Goal: Information Seeking & Learning: Learn about a topic

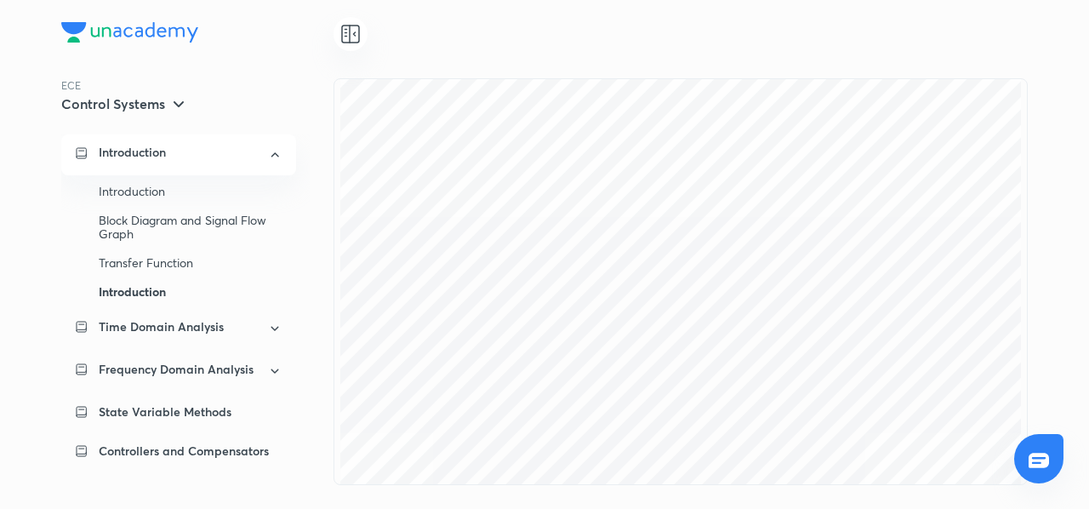
scroll to position [79, 0]
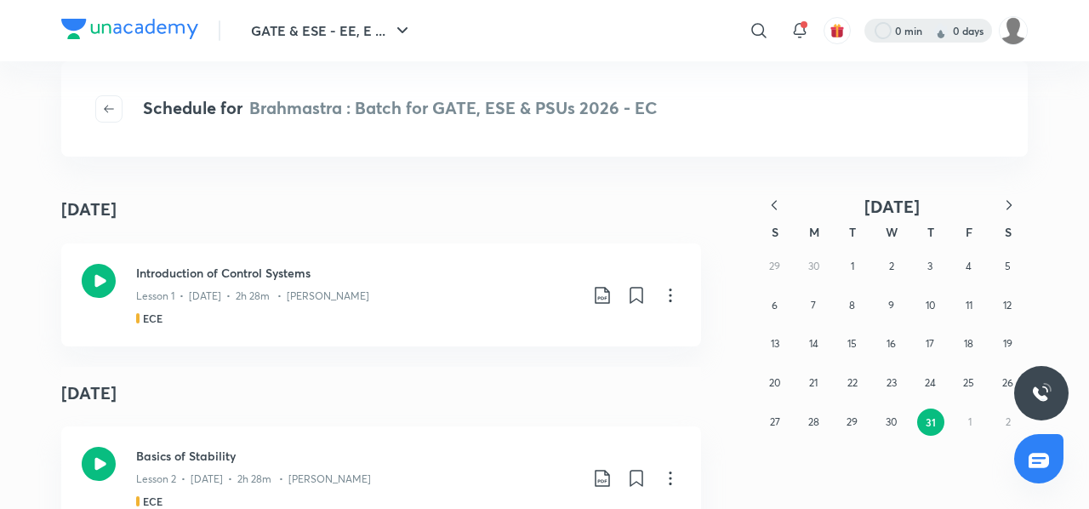
click at [975, 38] on div at bounding box center [929, 31] width 128 height 24
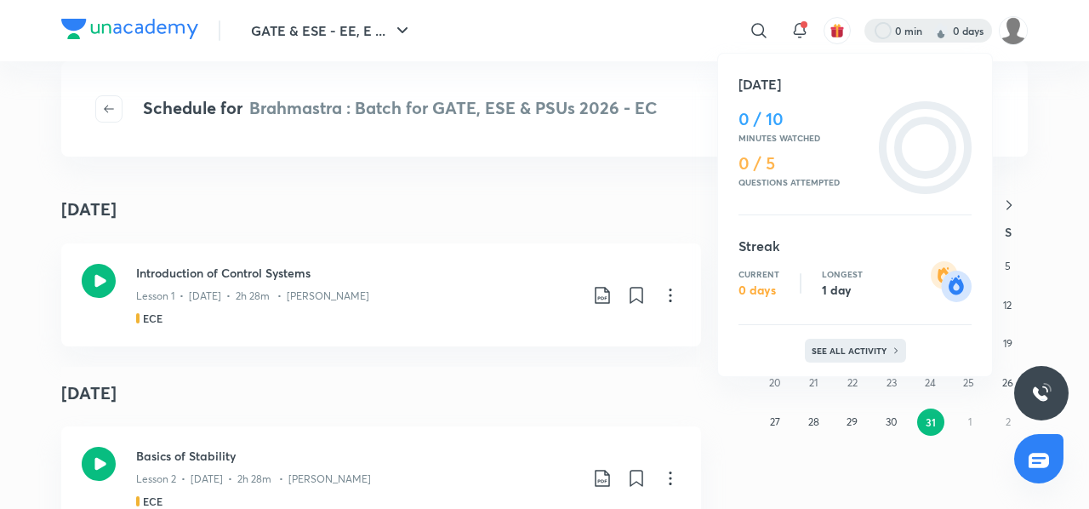
click at [855, 349] on p "See all activity" at bounding box center [851, 351] width 79 height 10
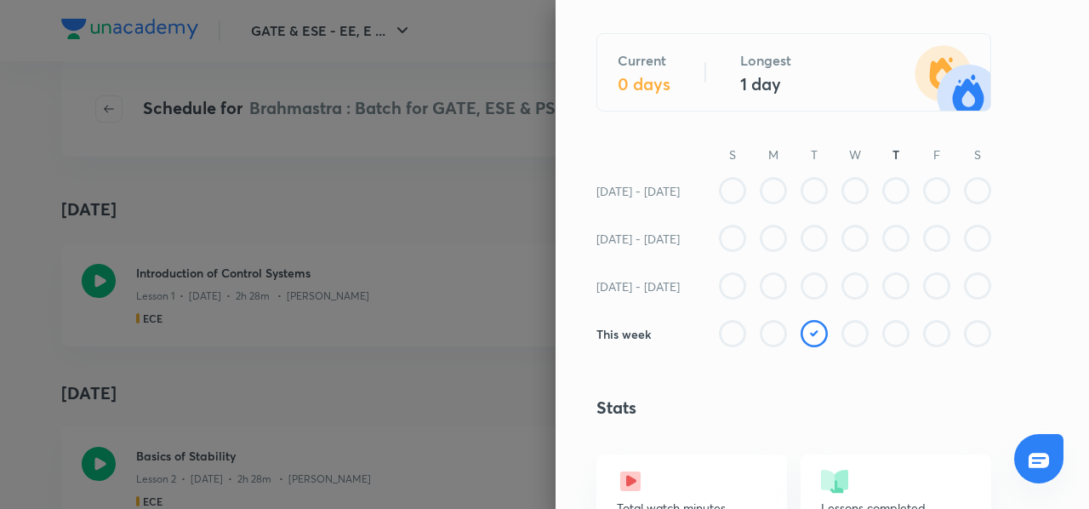
scroll to position [129, 0]
